Goal: Task Accomplishment & Management: Use online tool/utility

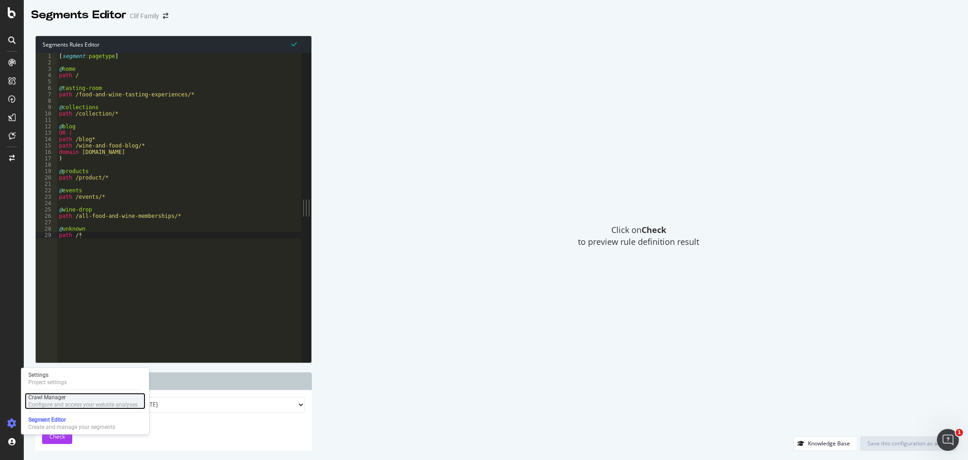
click at [64, 407] on div "Configure and access your website analyses" at bounding box center [82, 404] width 109 height 7
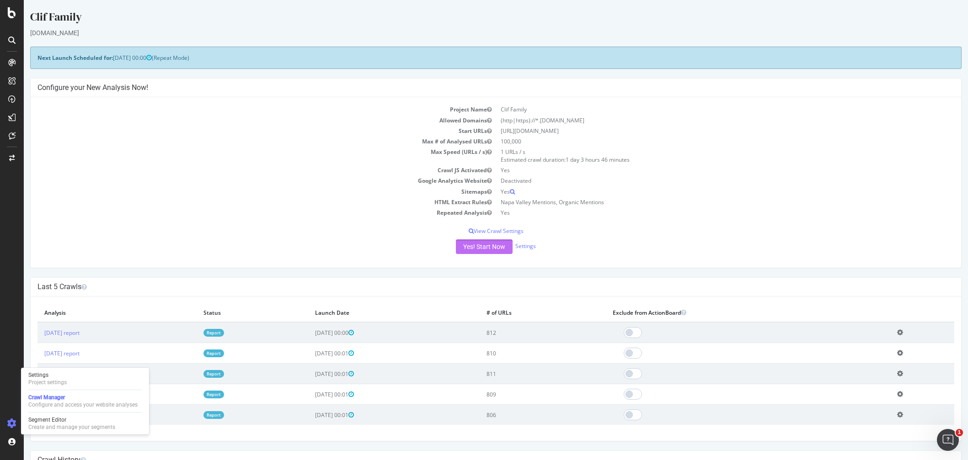
click at [472, 247] on button "Yes! Start Now" at bounding box center [484, 247] width 57 height 15
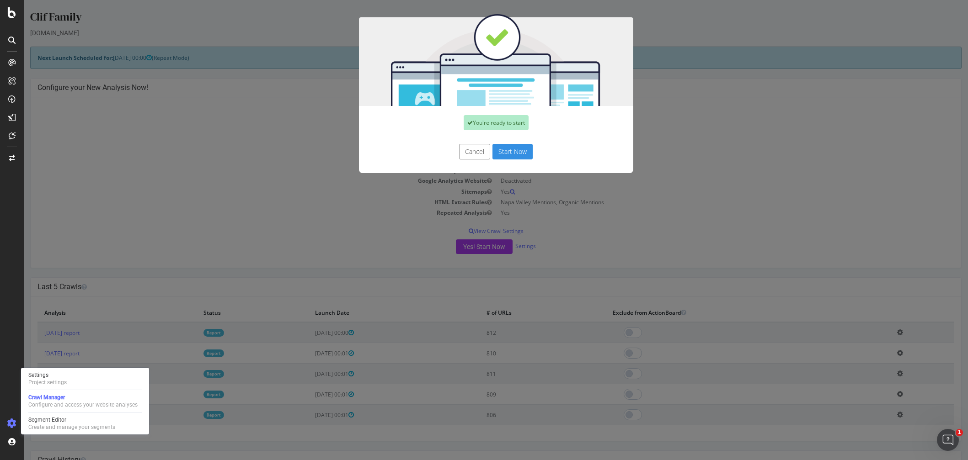
click at [503, 154] on button "Start Now" at bounding box center [512, 152] width 40 height 16
